Goal: Information Seeking & Learning: Learn about a topic

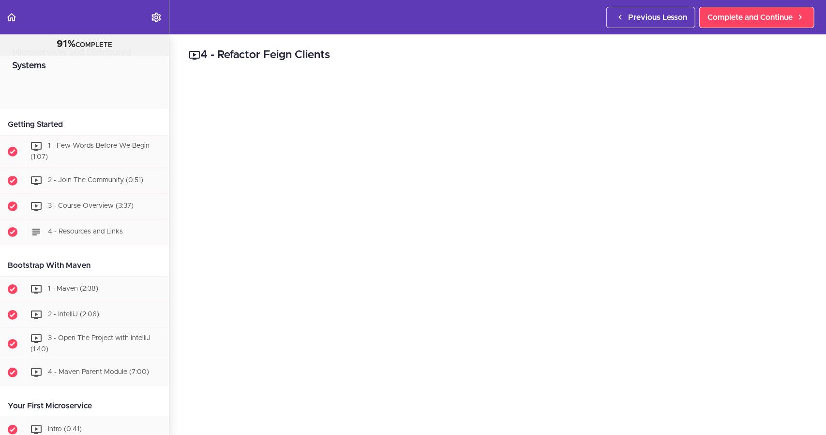
scroll to position [3767, 0]
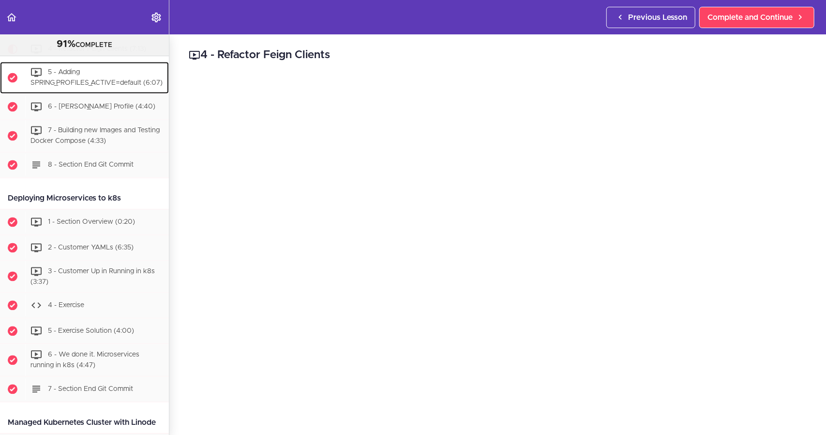
click at [90, 87] on span "5 - Adding SPRING_PROFILES_ACTIVE=default (6:07)" at bounding box center [96, 78] width 132 height 18
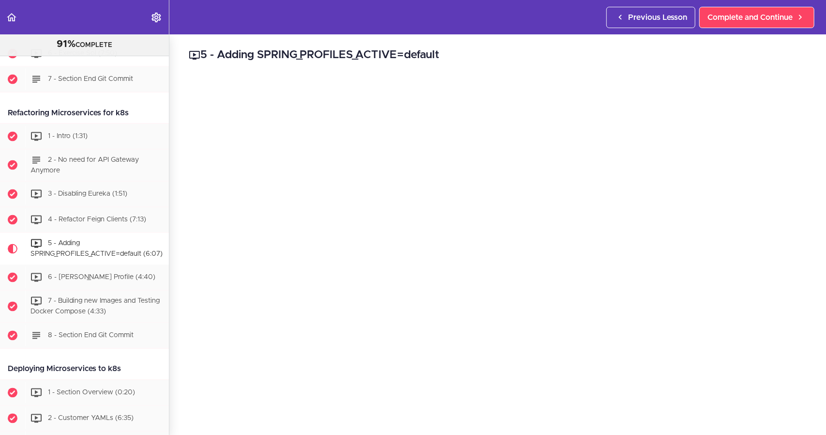
scroll to position [3599, 0]
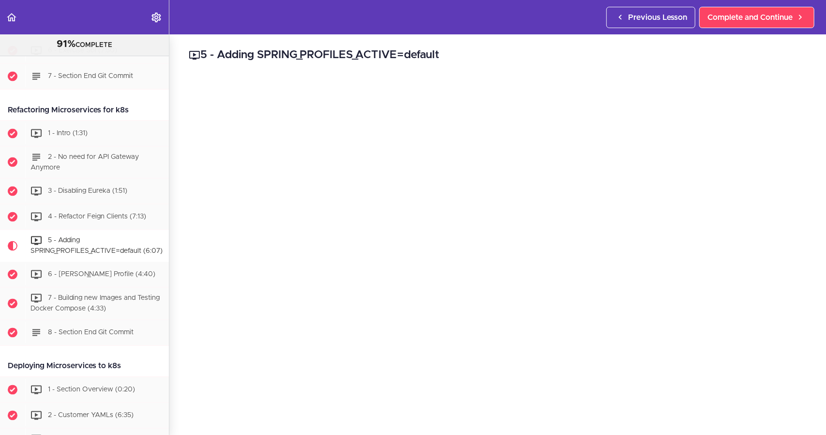
drag, startPoint x: 457, startPoint y: 59, endPoint x: 412, endPoint y: 53, distance: 45.5
click at [412, 53] on h2 "5 - Adding SPRING_PROFILES_ACTIVE=default" at bounding box center [498, 55] width 618 height 16
click at [388, 56] on h2 "5 - Adding SPRING_PROFILES_ACTIVE=default" at bounding box center [498, 55] width 618 height 16
drag, startPoint x: 265, startPoint y: 52, endPoint x: 446, endPoint y: 57, distance: 180.6
click at [446, 57] on h2 "5 - Adding SPRING_PROFILES_ACTIVE=default" at bounding box center [498, 55] width 618 height 16
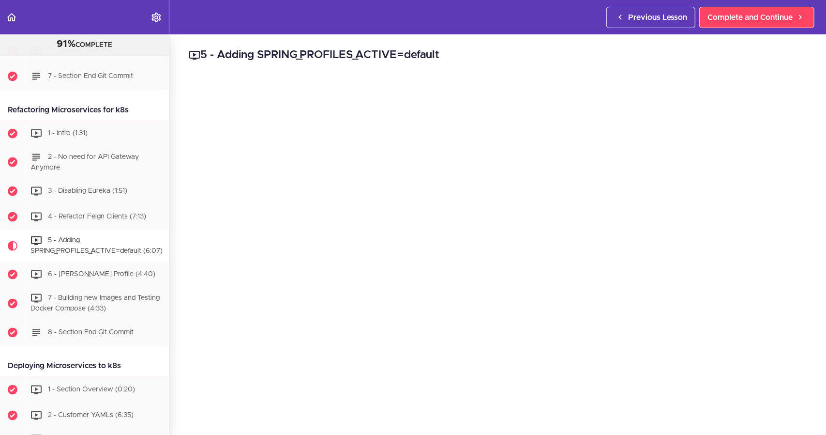
copy h2 "SPRING_PROFILES_ACTIVE=default"
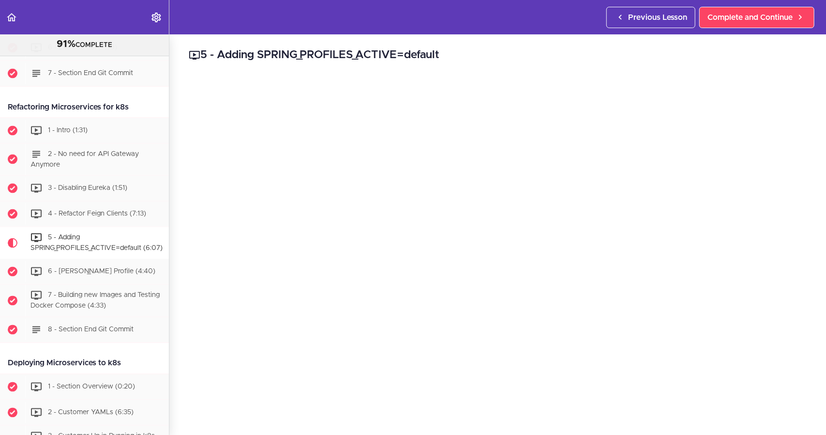
scroll to position [3632, 0]
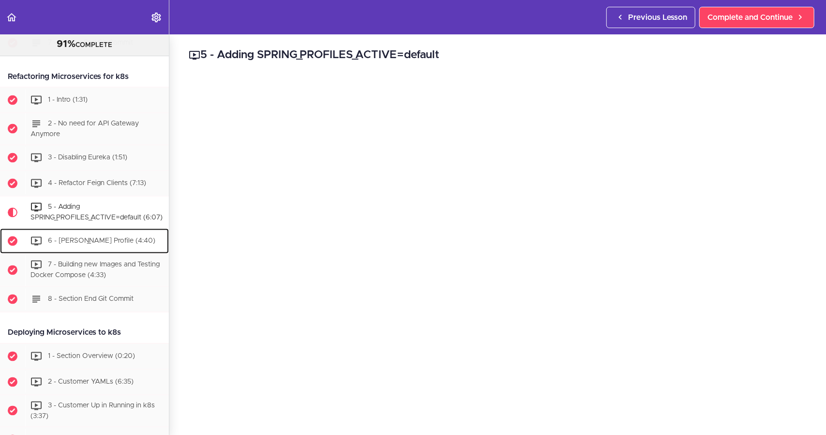
click at [80, 244] on span "6 - [PERSON_NAME] Profile (4:40)" at bounding box center [101, 240] width 107 height 7
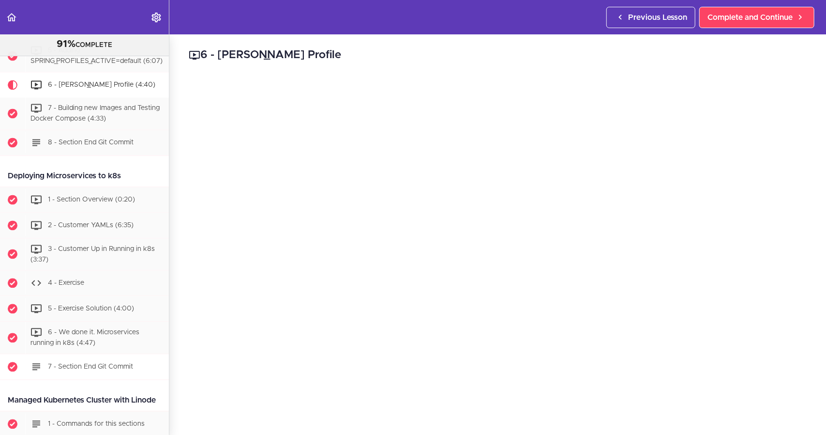
scroll to position [3787, 0]
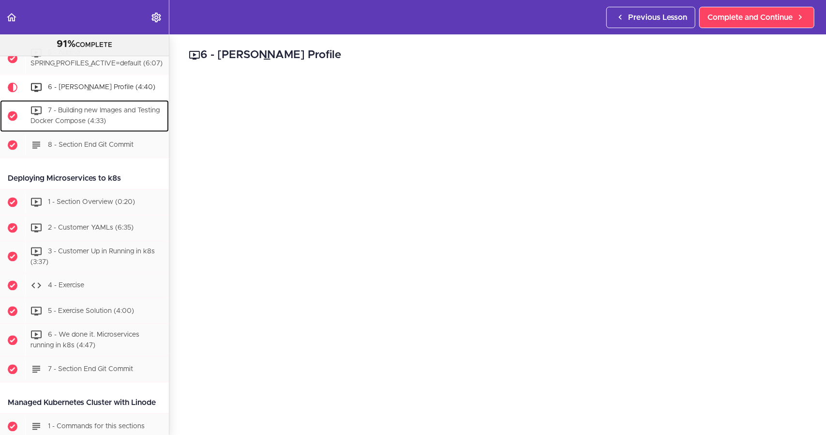
click at [82, 132] on div "7 - Building new Images and Testing Docker Compose (4:33)" at bounding box center [97, 116] width 144 height 32
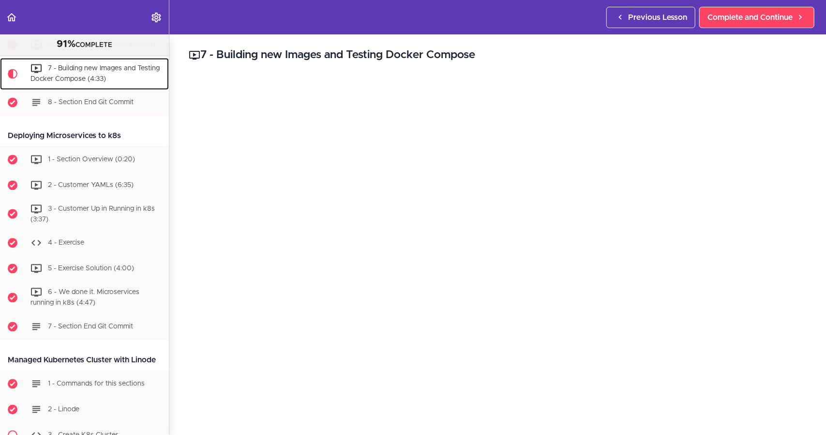
scroll to position [3764, 0]
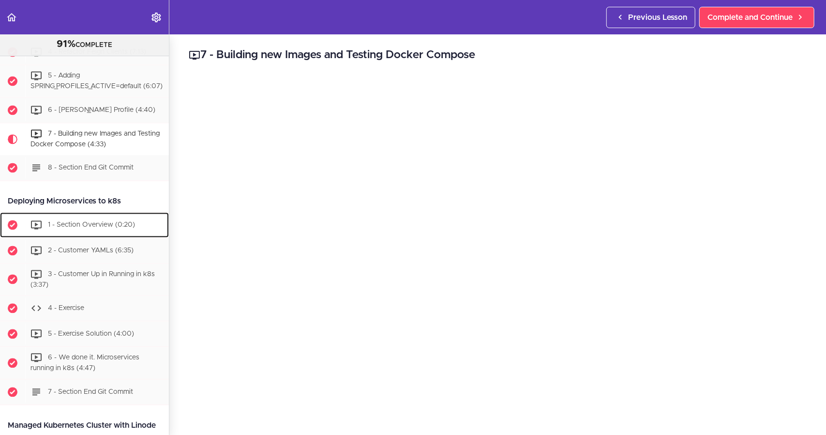
click at [98, 227] on span "1 - Section Overview (0:20)" at bounding box center [91, 224] width 87 height 7
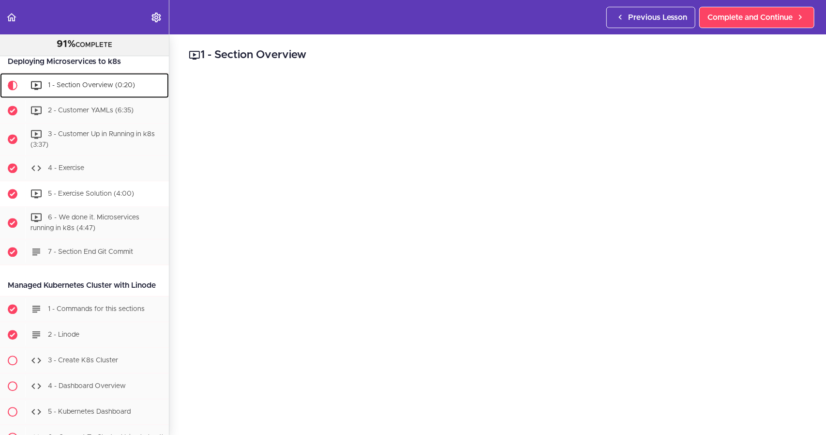
scroll to position [3901, 0]
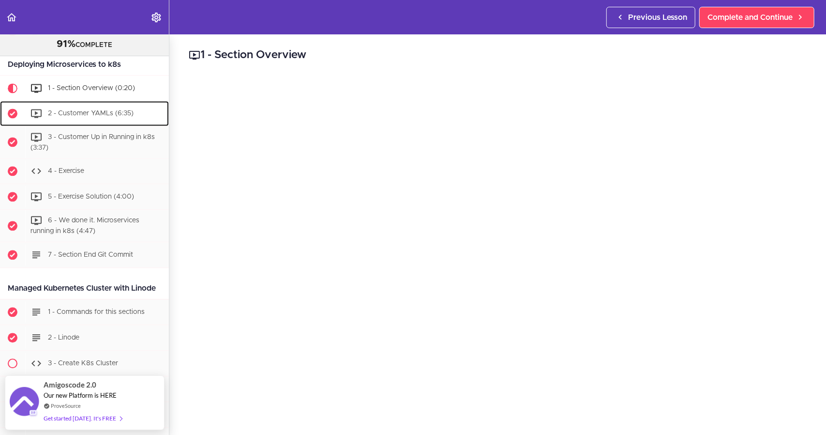
click at [93, 124] on div "2 - Customer YAMLs (6:35)" at bounding box center [97, 113] width 144 height 21
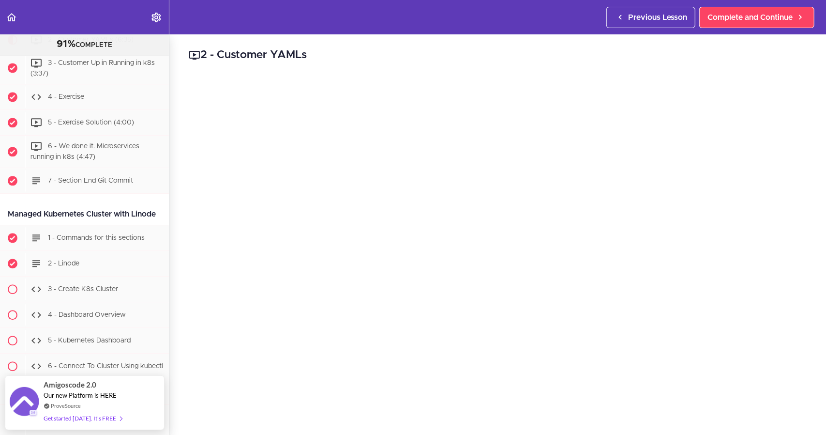
scroll to position [1, 0]
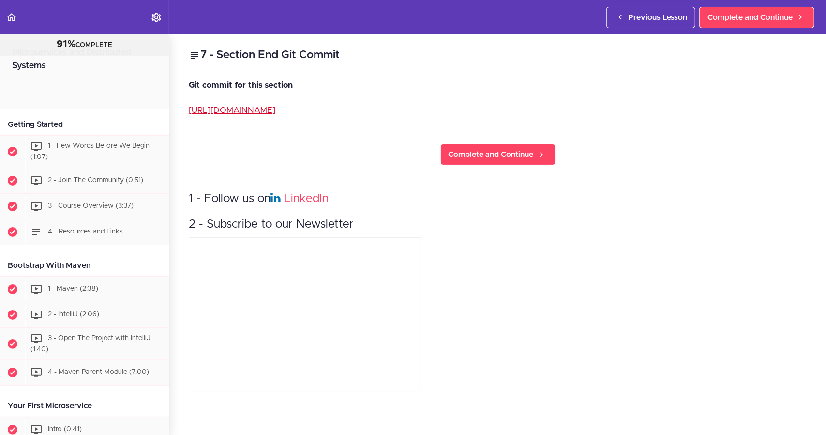
scroll to position [778, 0]
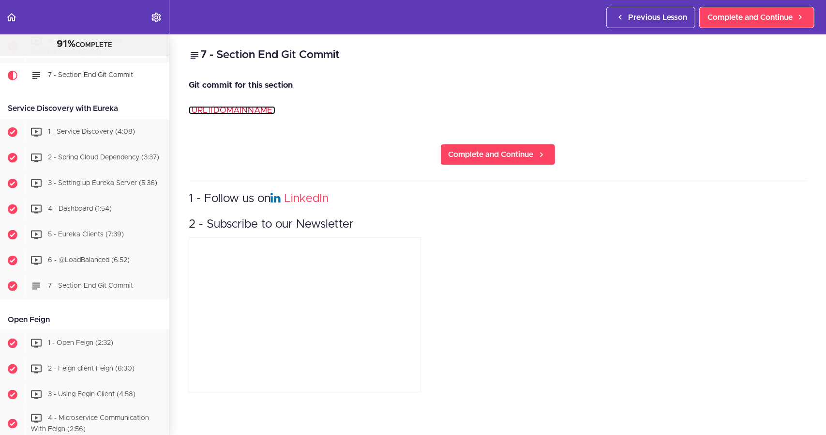
click at [275, 109] on link "https://github.com/amigoscode/microservices/commit/2d0d8c2c710f7c388c72e4e66a9f…" at bounding box center [232, 110] width 87 height 8
